Goal: Information Seeking & Learning: Learn about a topic

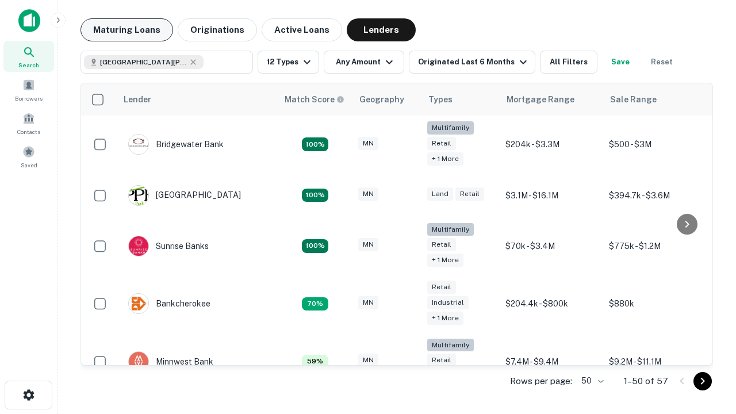
click at [126, 30] on button "Maturing Loans" at bounding box center [126, 29] width 93 height 23
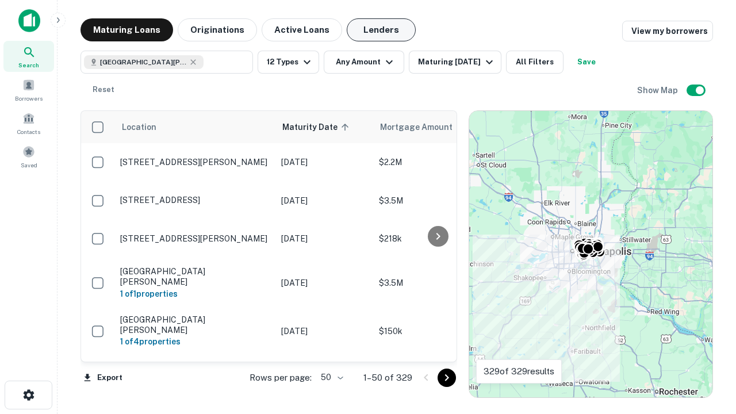
click at [381, 30] on button "Lenders" at bounding box center [381, 29] width 69 height 23
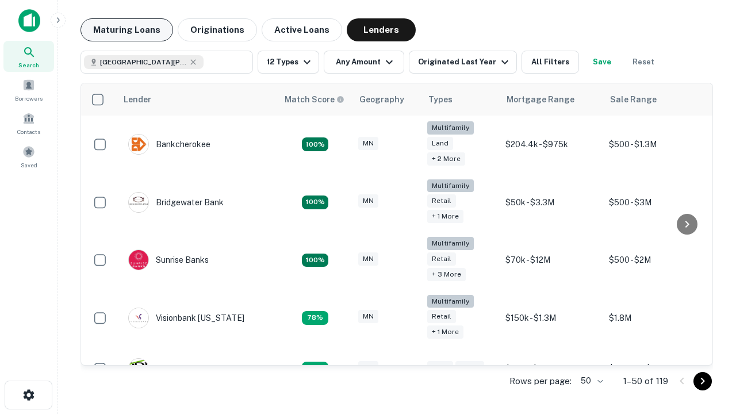
click at [126, 30] on button "Maturing Loans" at bounding box center [126, 29] width 93 height 23
